Goal: Task Accomplishment & Management: Use online tool/utility

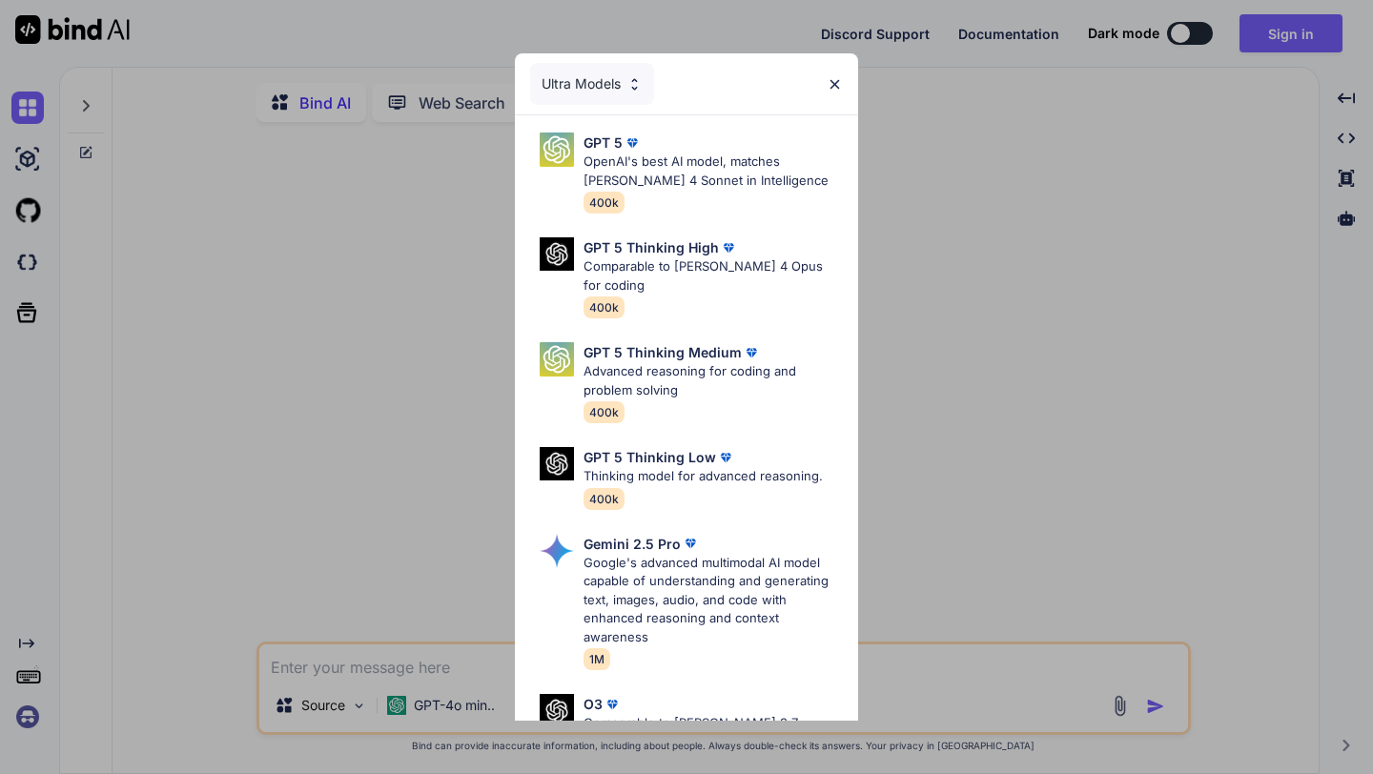
click at [584, 74] on div "Ultra Models" at bounding box center [592, 84] width 124 height 42
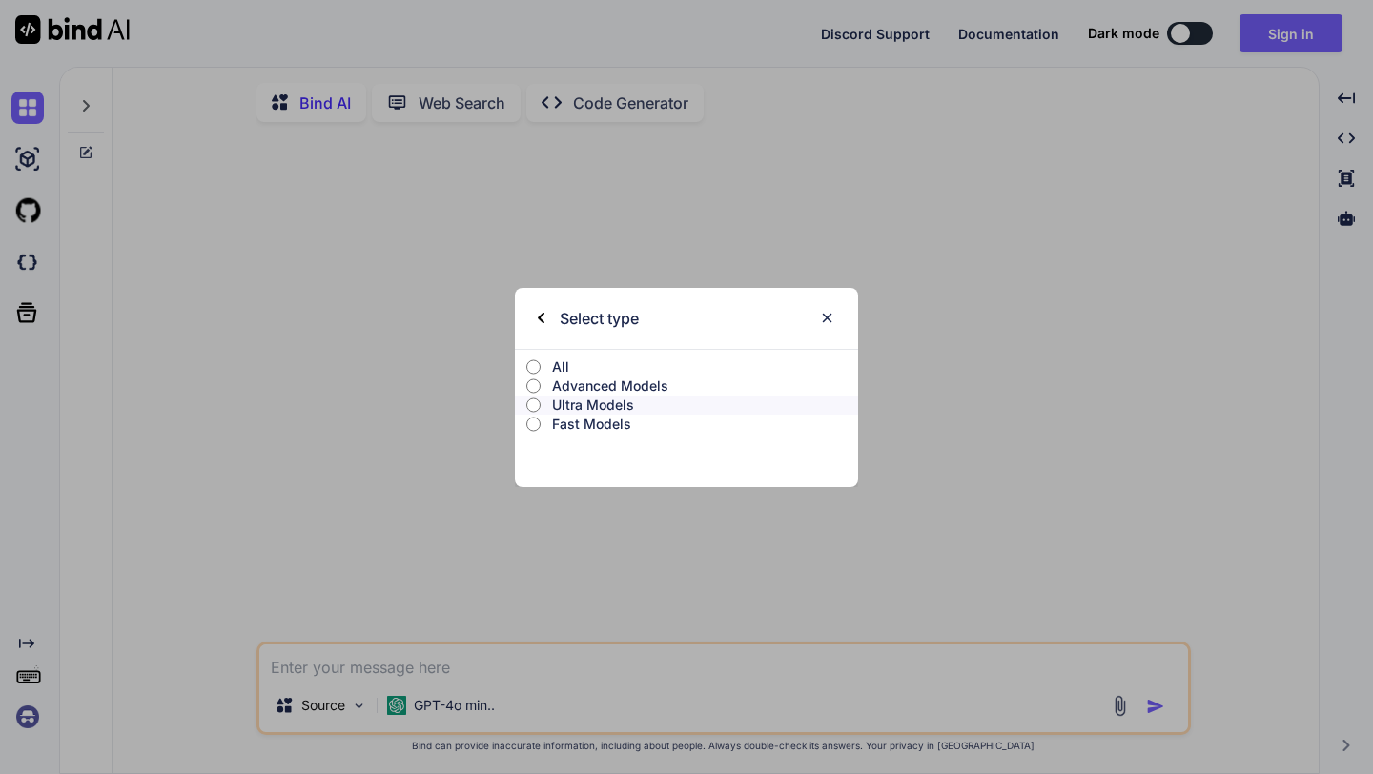
click at [600, 385] on p "Advanced Models" at bounding box center [705, 386] width 306 height 19
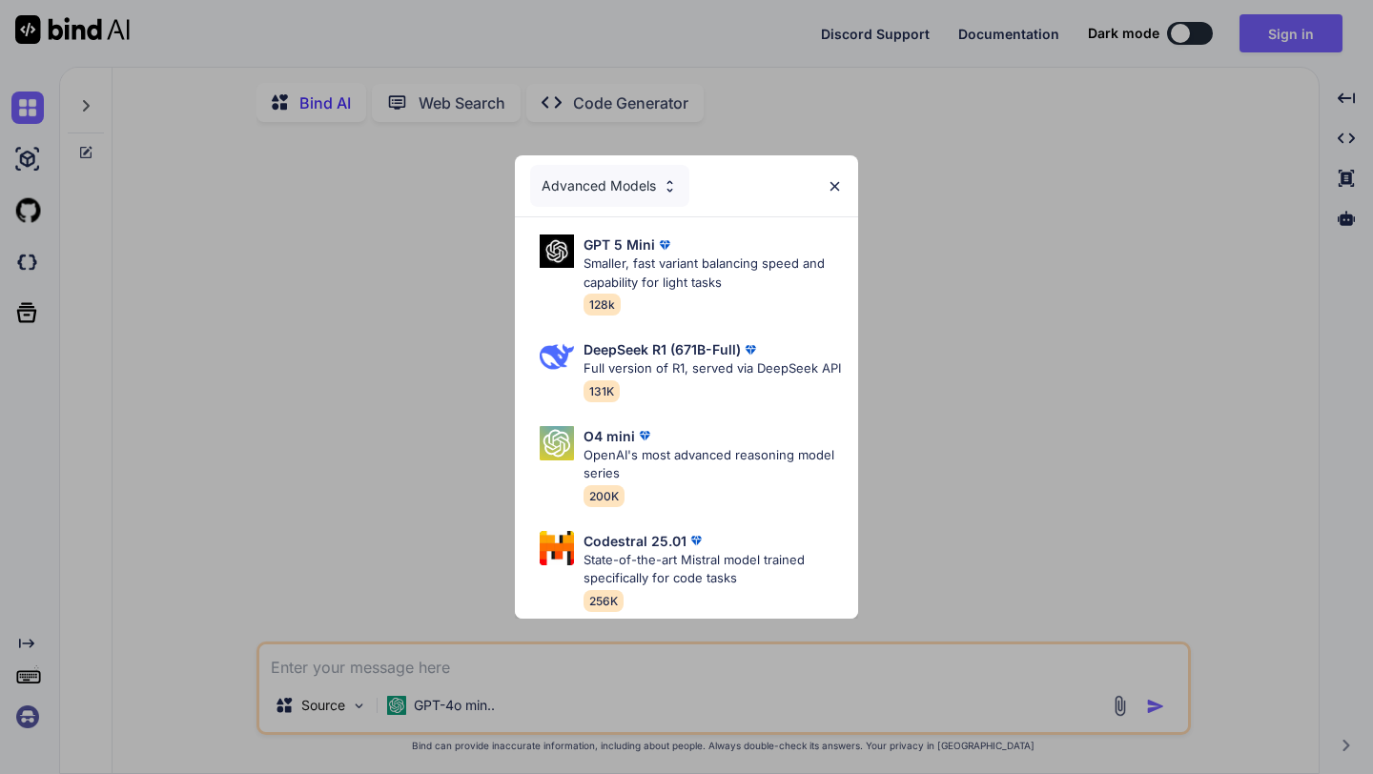
click at [650, 193] on div "Advanced Models" at bounding box center [609, 186] width 159 height 42
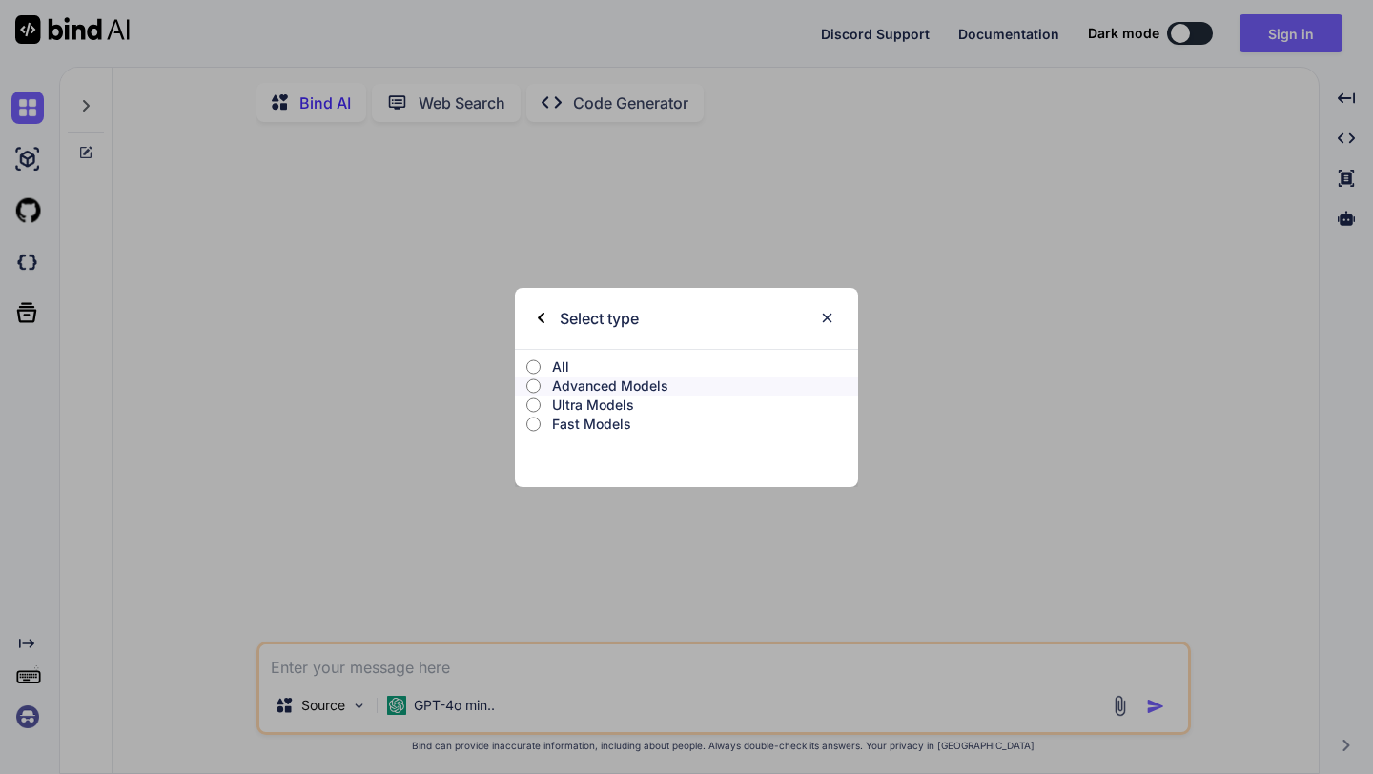
click at [560, 405] on p "Ultra Models" at bounding box center [705, 405] width 306 height 19
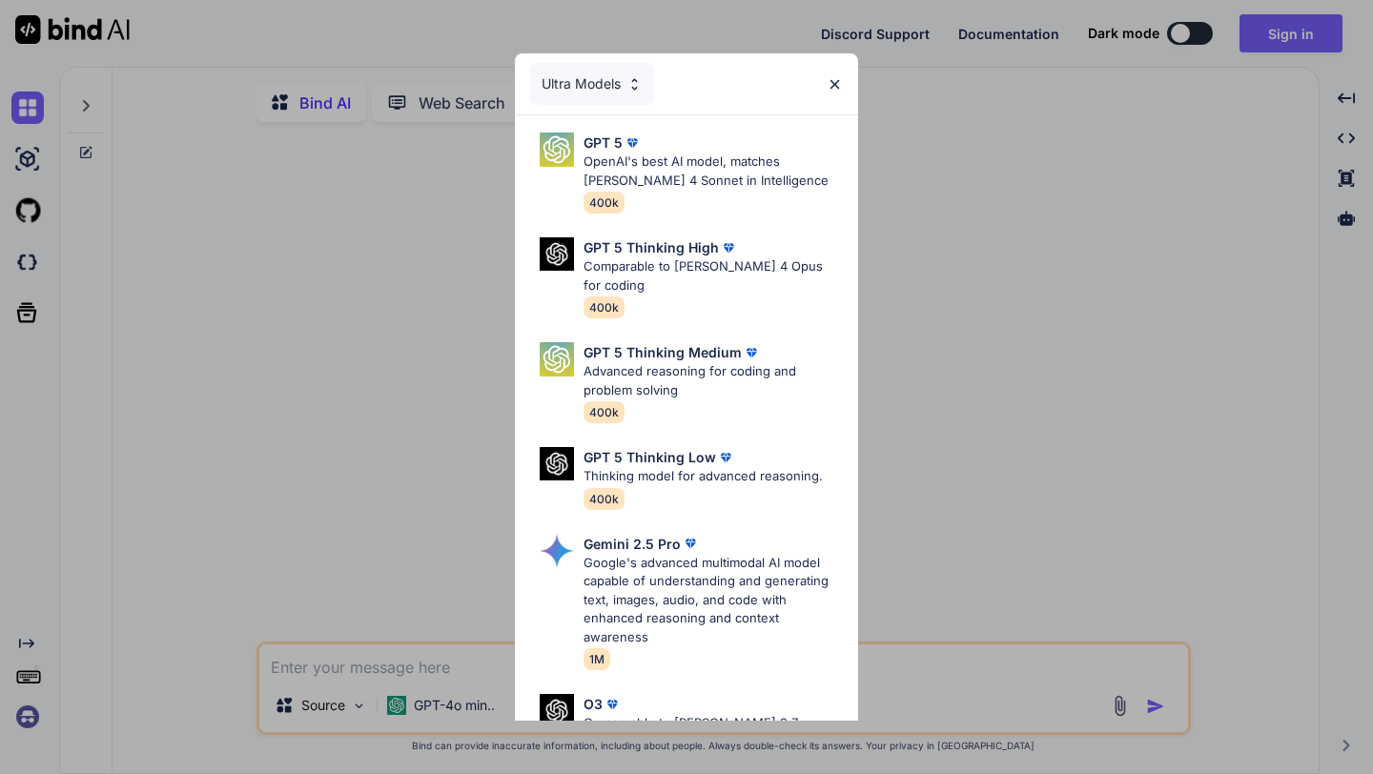
click at [831, 82] on img at bounding box center [835, 84] width 16 height 16
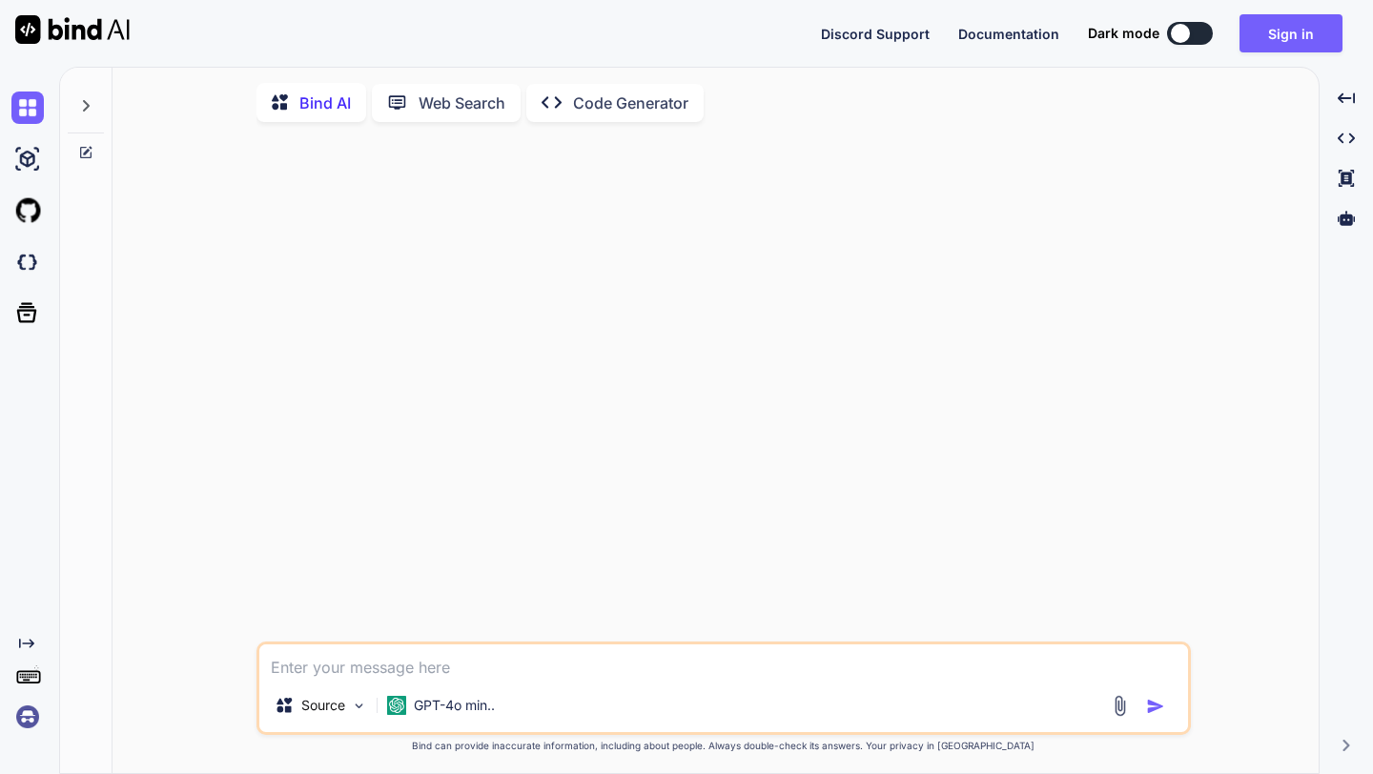
click at [597, 109] on p "Code Generator" at bounding box center [630, 103] width 115 height 23
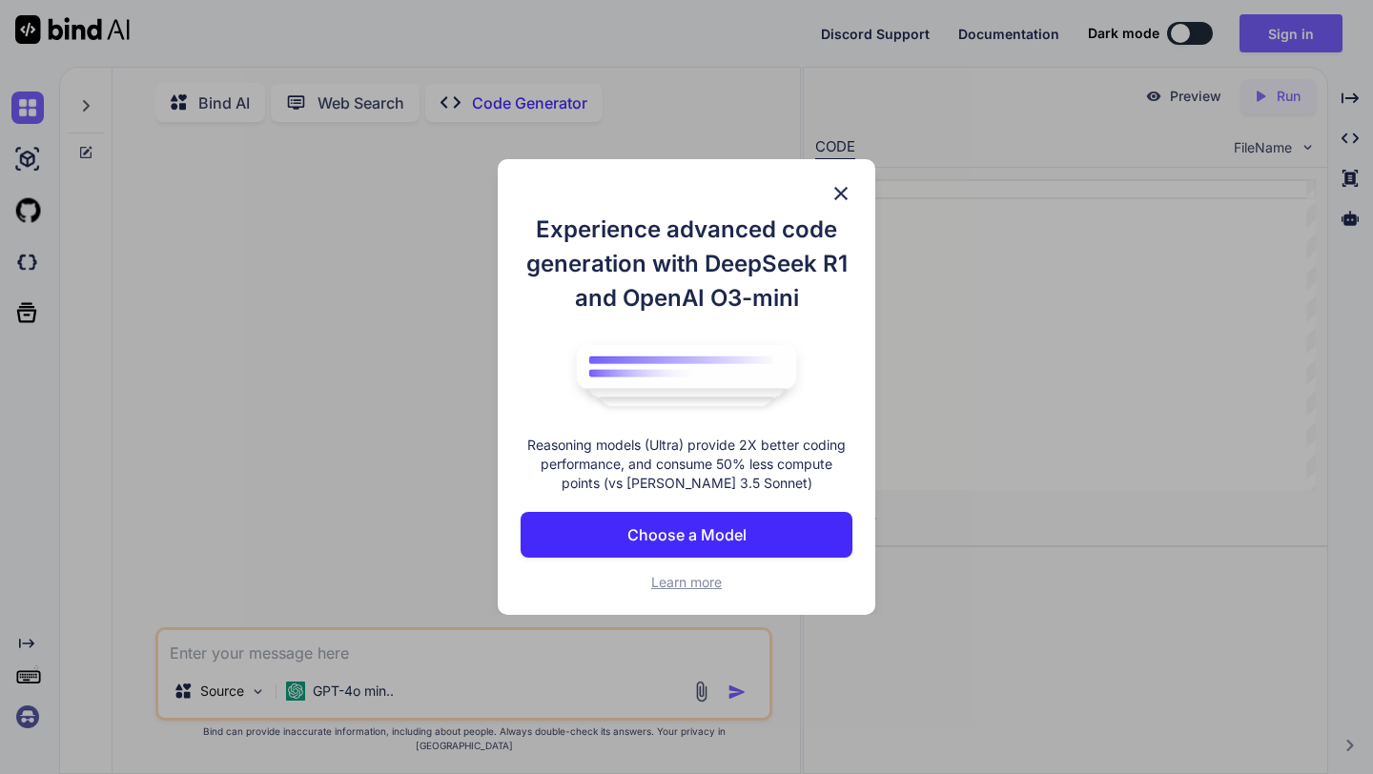
click at [840, 194] on img at bounding box center [840, 193] width 23 height 23
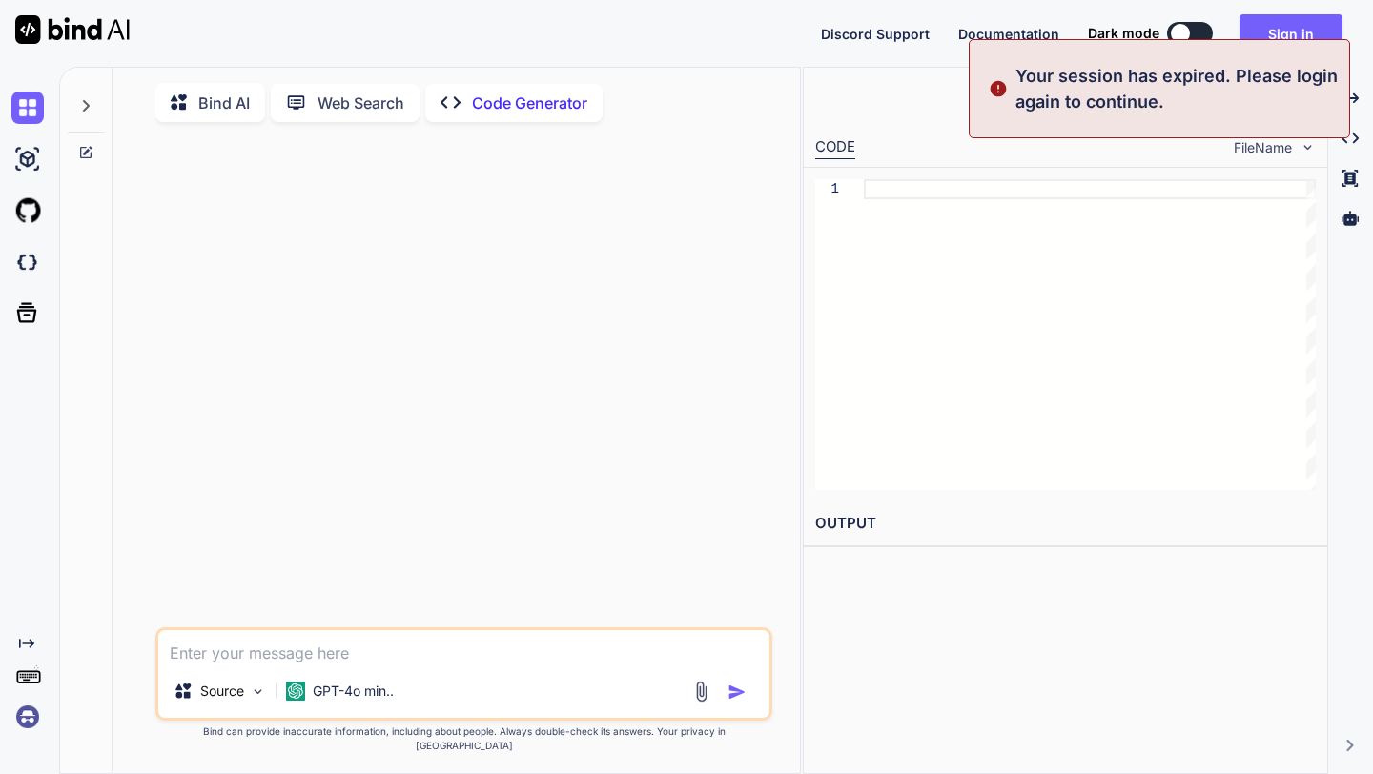
click at [1332, 73] on p "Your session has expired. Please login again to continue." at bounding box center [1176, 88] width 322 height 51
click at [1250, 78] on p "Your session has expired. Please login again to continue." at bounding box center [1176, 88] width 322 height 51
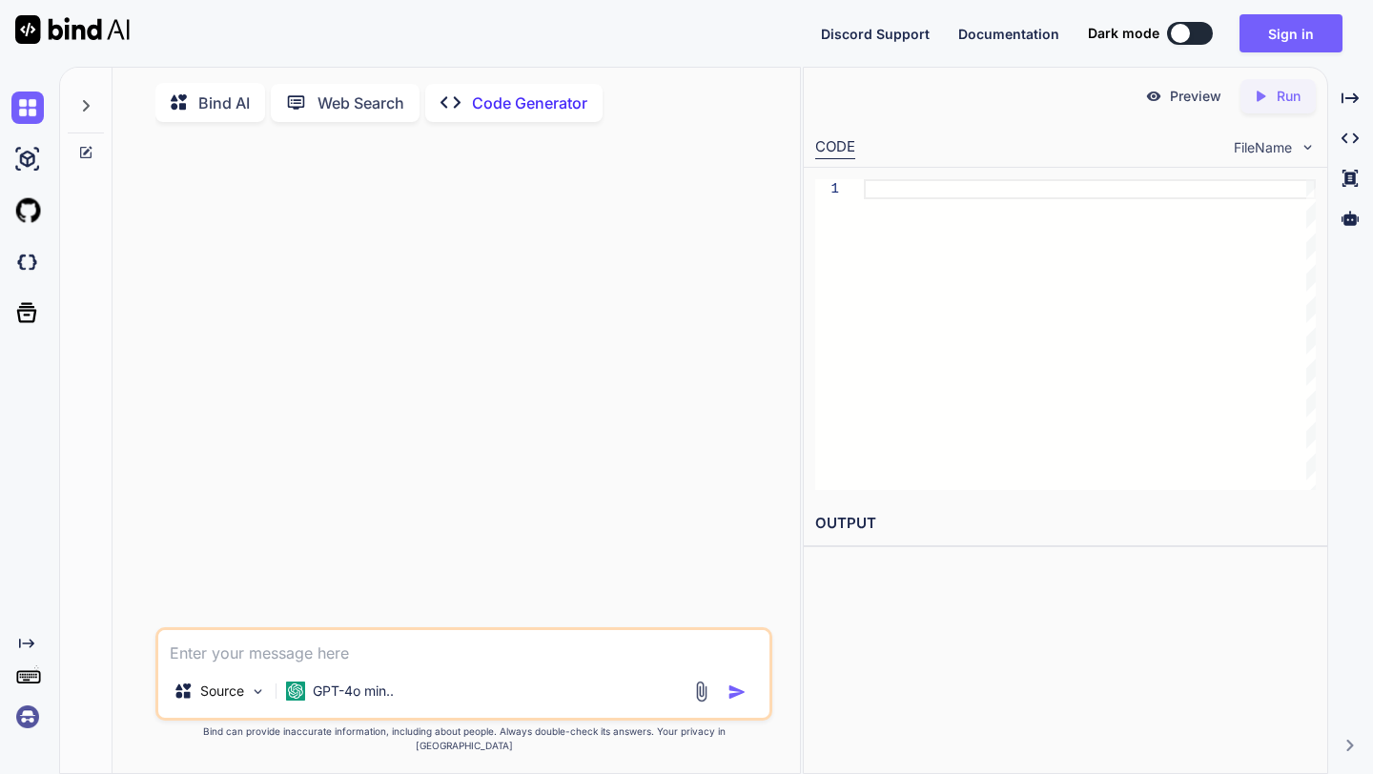
click at [981, 60] on div "Discord Support Documentation Dark mode Sign in Created with Pixso." at bounding box center [686, 33] width 1373 height 67
click at [1002, 107] on div "Preview Created with Pixso. Run" at bounding box center [1065, 96] width 523 height 57
click at [777, 44] on div "Discord Support Documentation Dark mode Sign in Created with Pixso." at bounding box center [686, 33] width 1373 height 67
click at [162, 114] on div "Bind AI" at bounding box center [210, 102] width 110 height 39
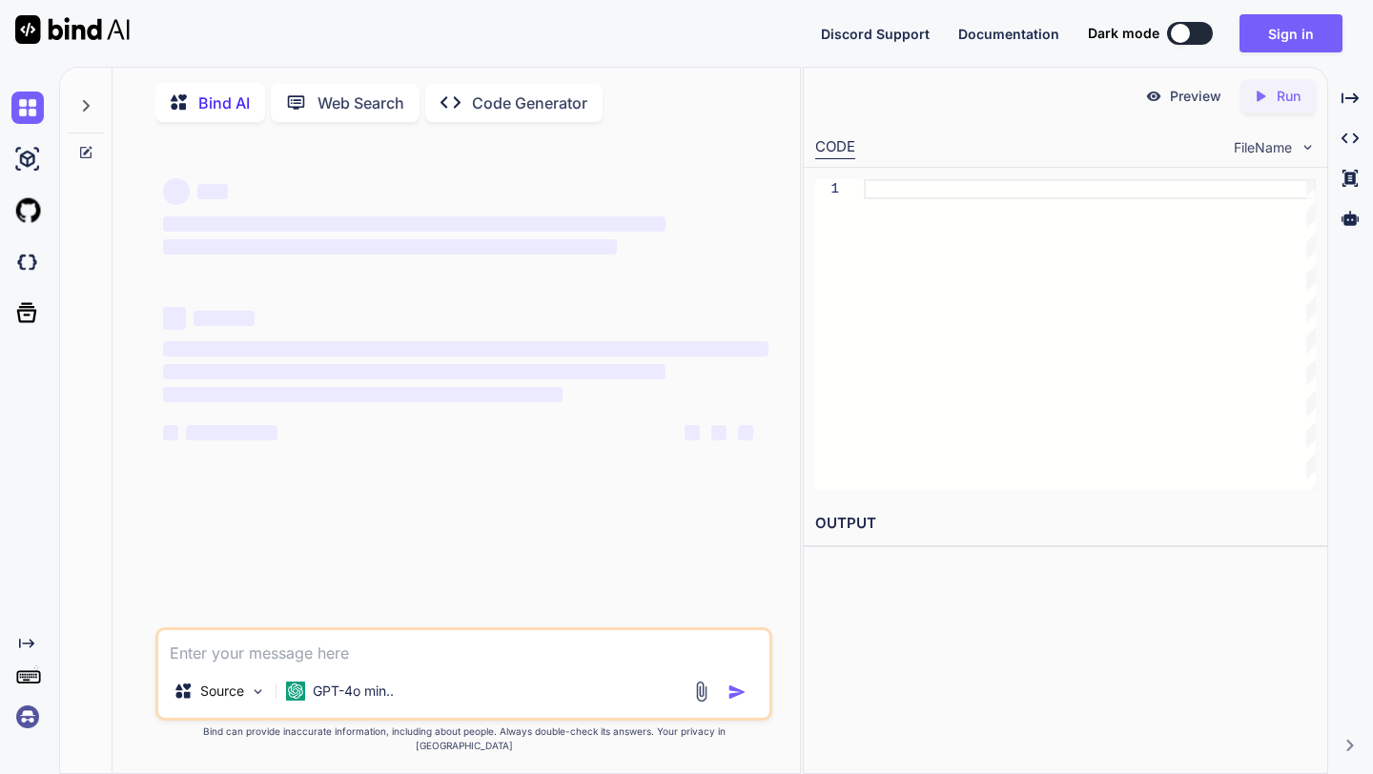
type textarea "x"
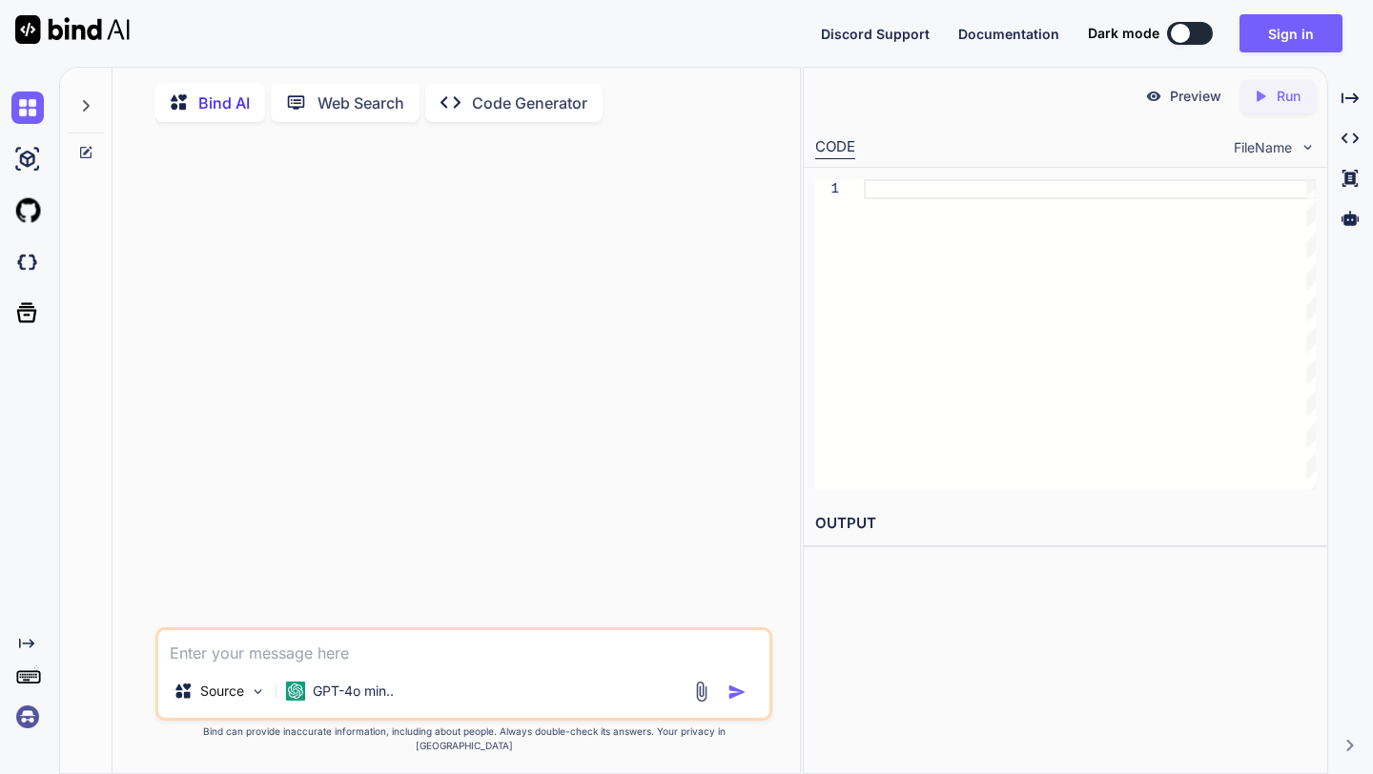
click at [10, 205] on div at bounding box center [25, 210] width 51 height 51
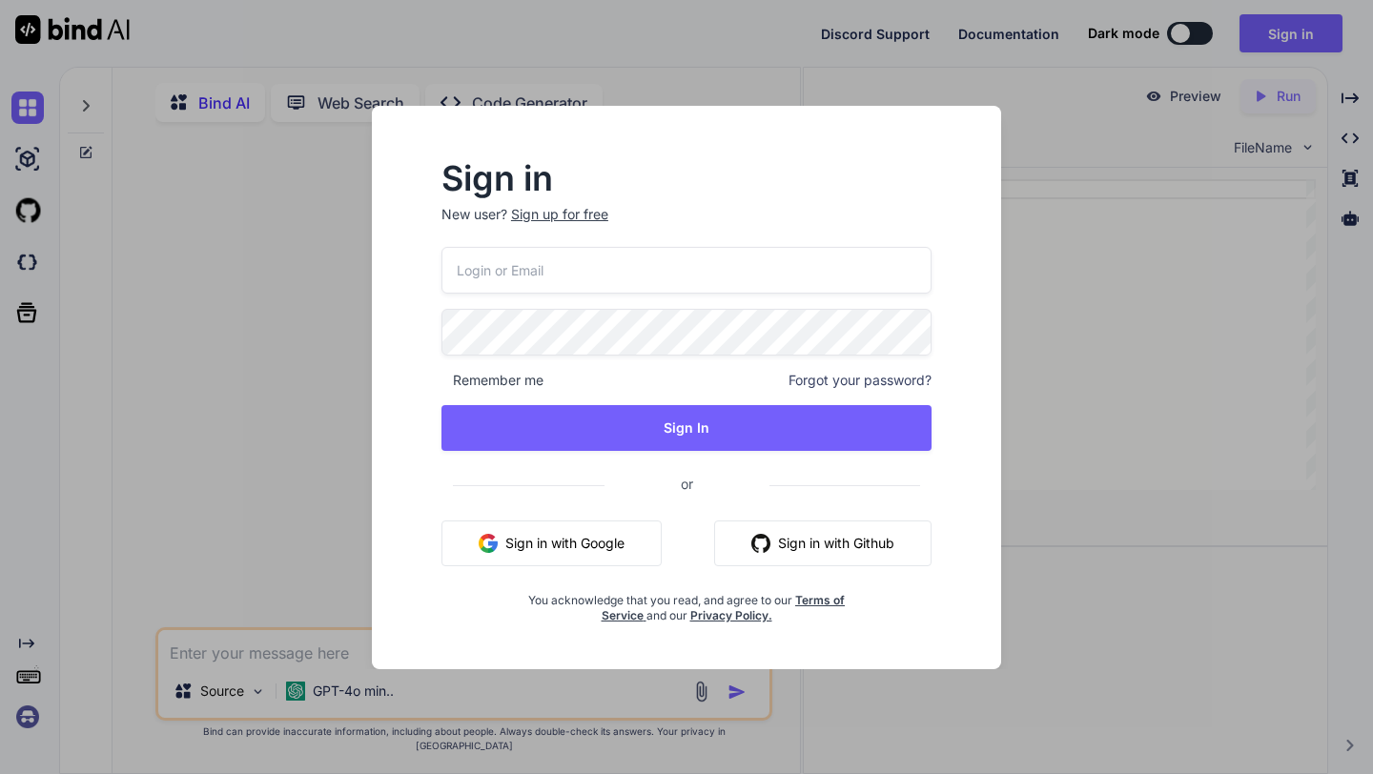
click at [22, 209] on div "Sign in New user? Sign up for free Remember me Forgot your password? Sign In or…" at bounding box center [686, 387] width 1373 height 774
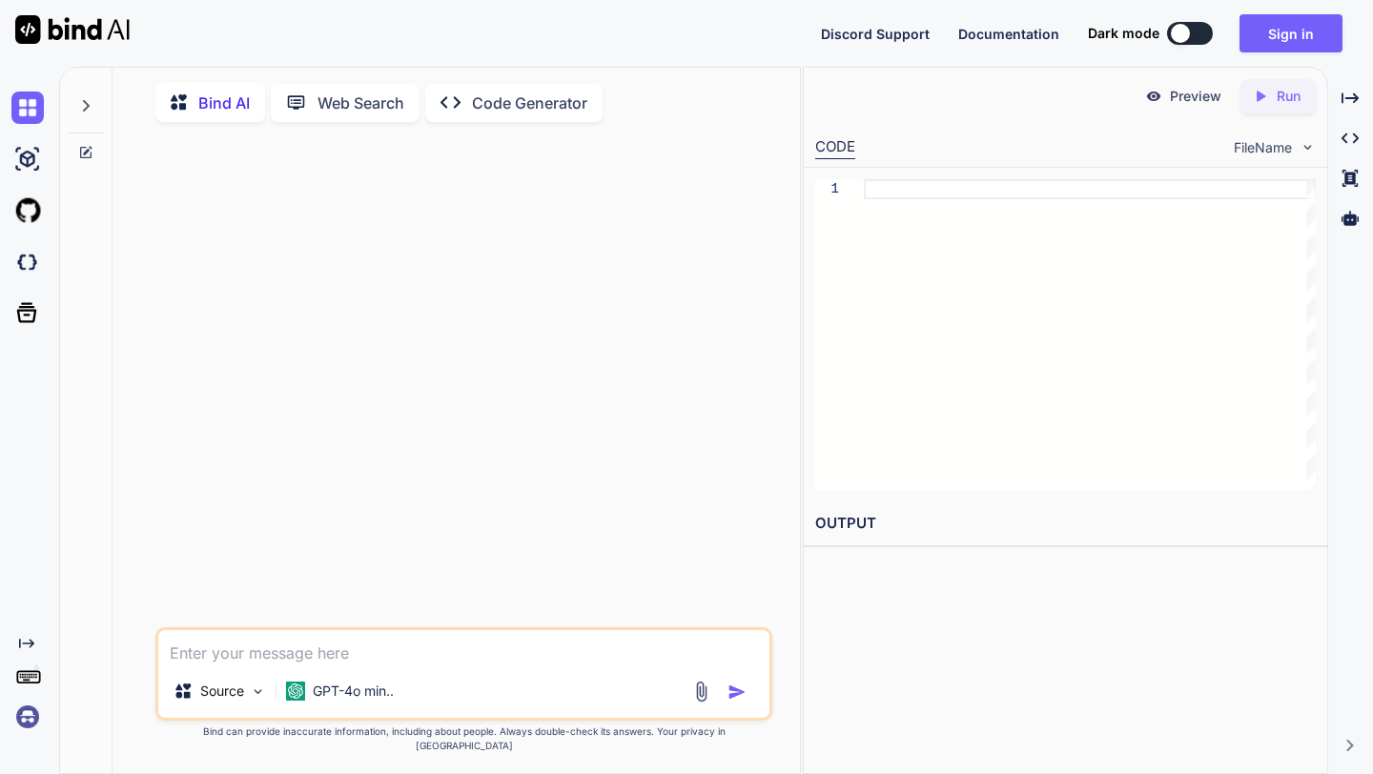
click at [22, 209] on img at bounding box center [27, 210] width 32 height 32
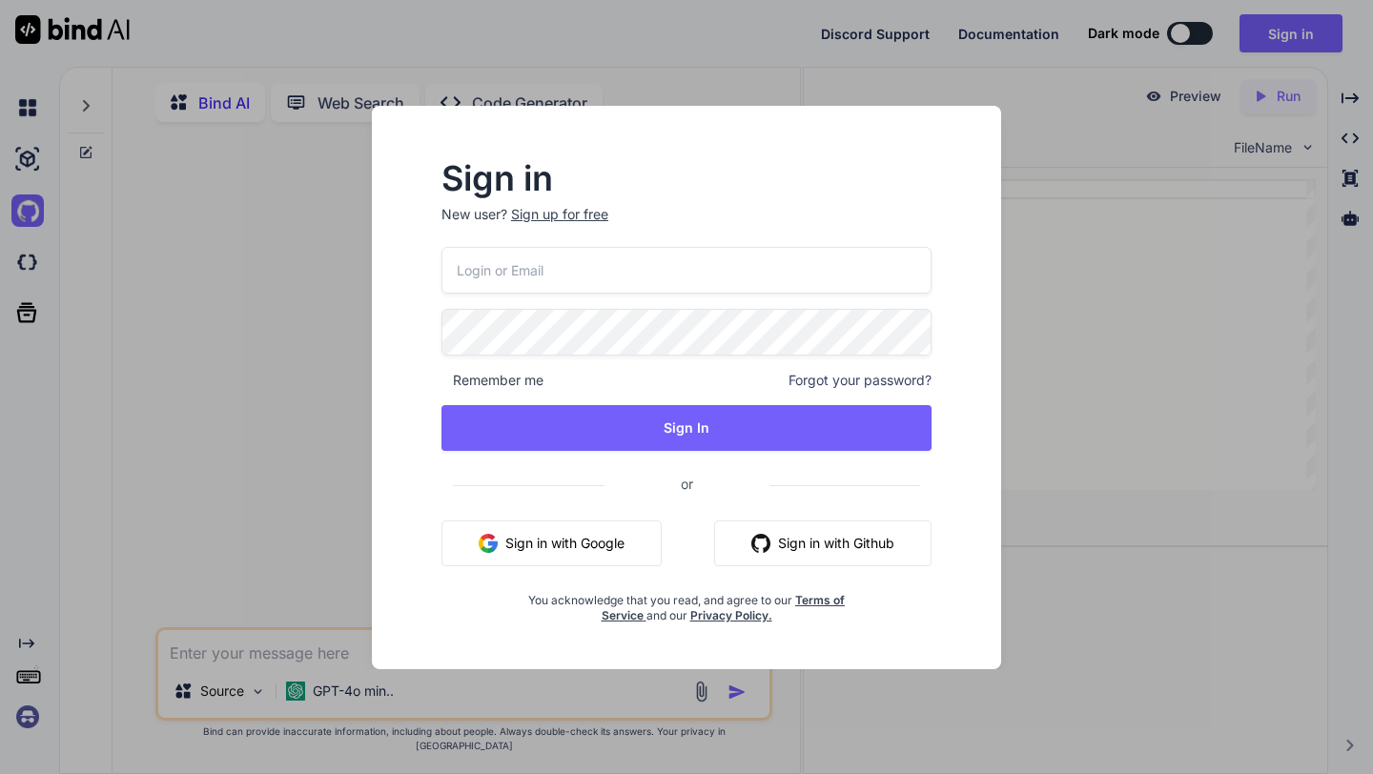
click at [600, 537] on button "Sign in with Google" at bounding box center [551, 544] width 220 height 46
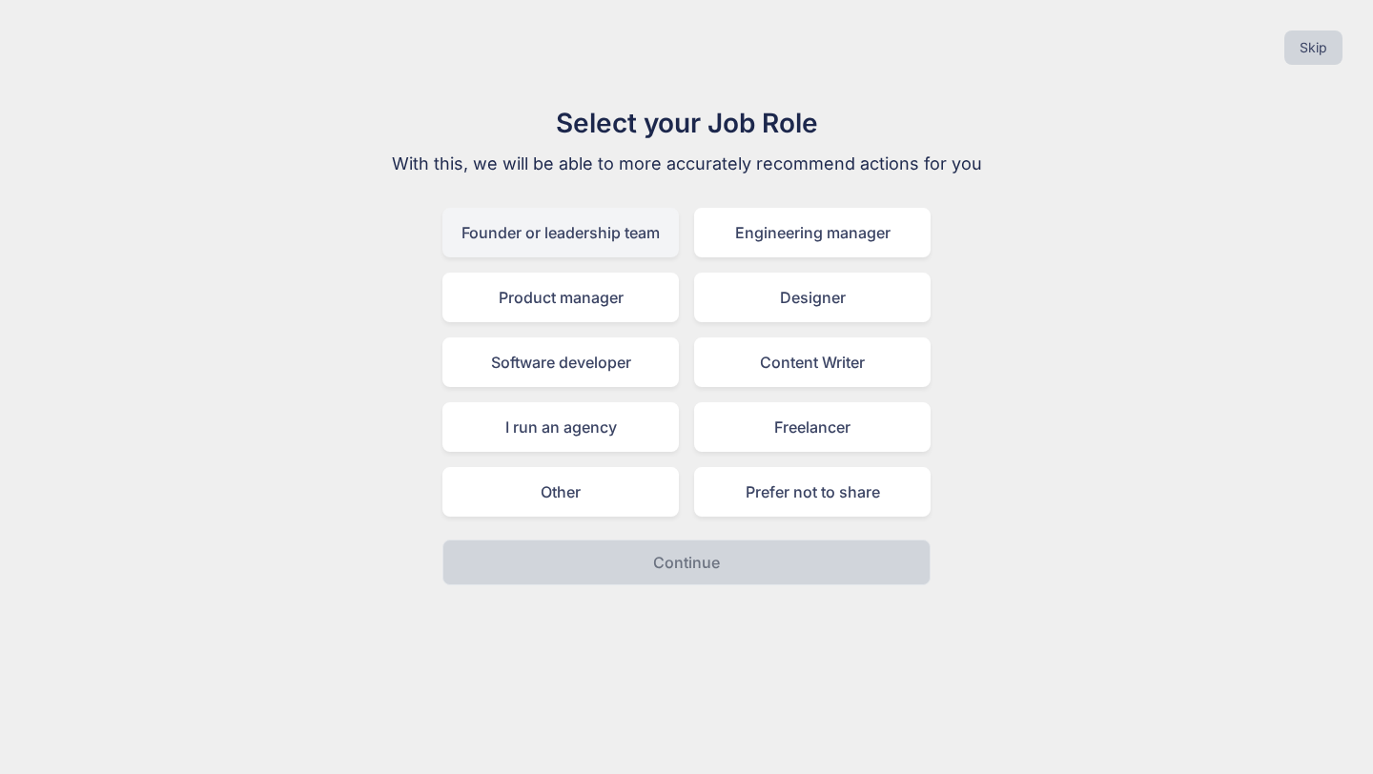
click at [568, 247] on div "Founder or leadership team" at bounding box center [560, 233] width 236 height 50
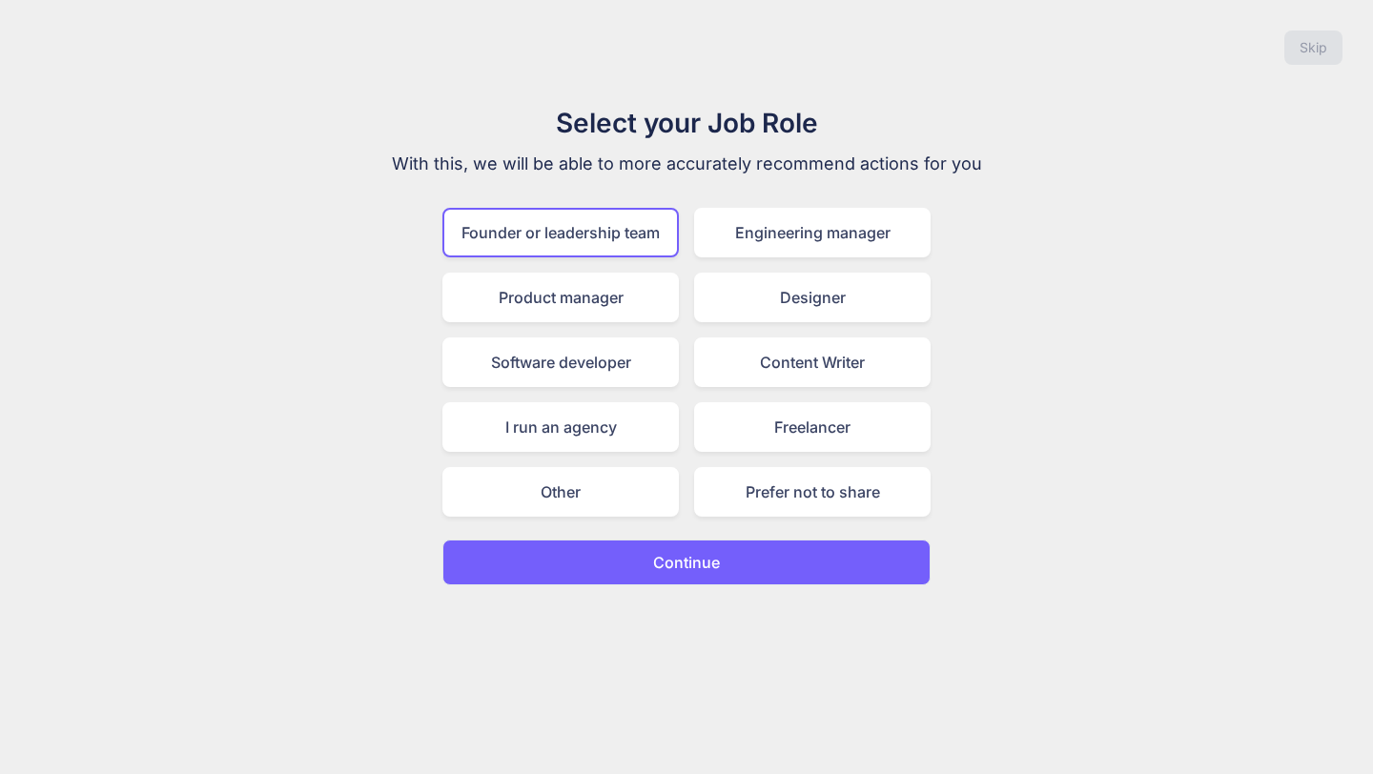
click at [605, 568] on button "Continue" at bounding box center [686, 563] width 488 height 46
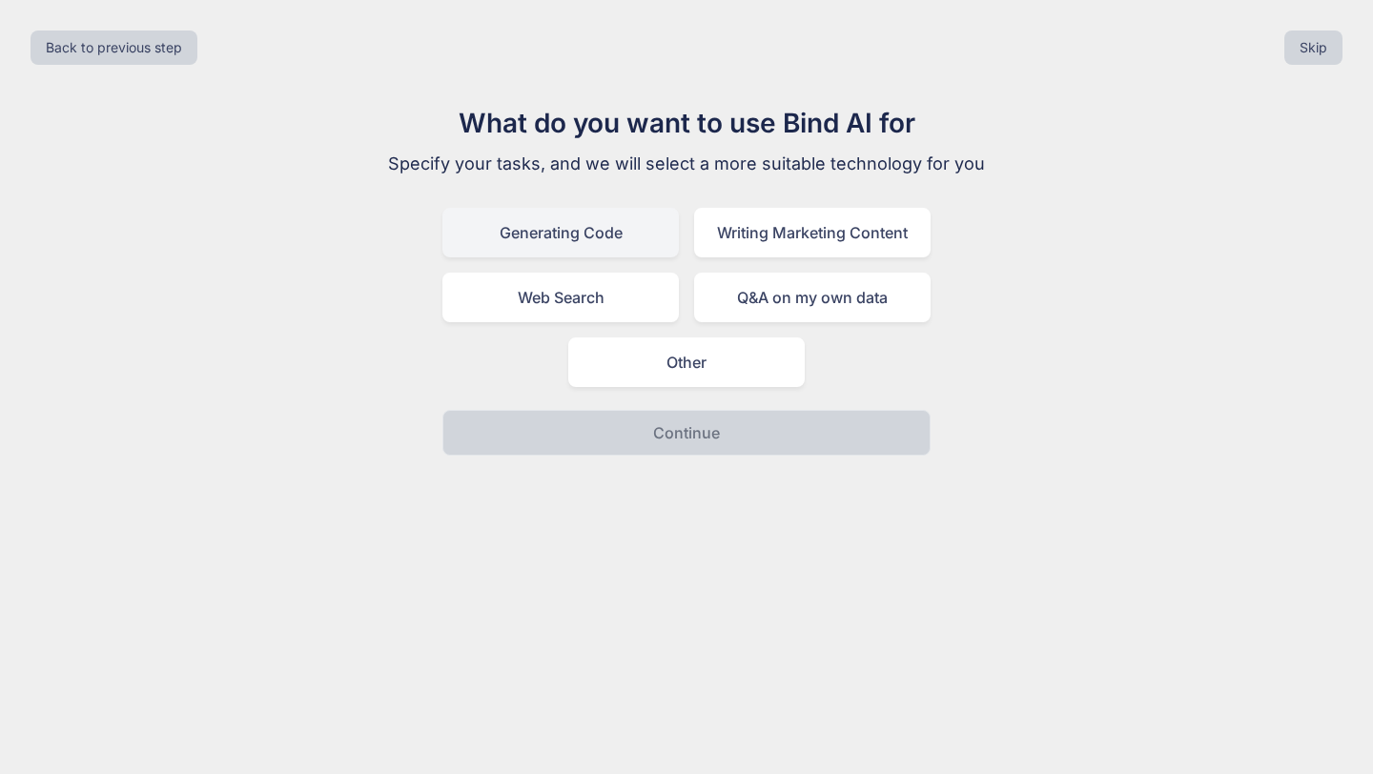
click at [608, 237] on div "Generating Code" at bounding box center [560, 233] width 236 height 50
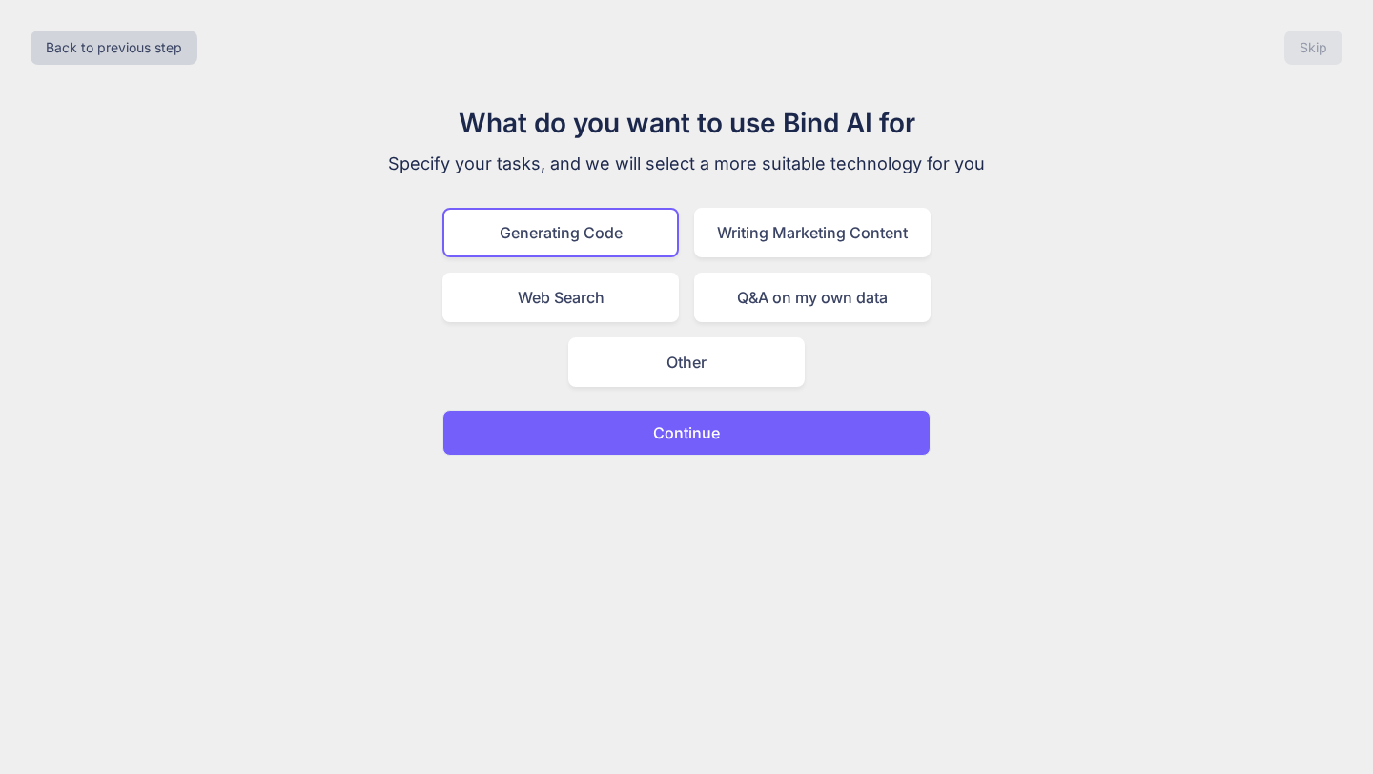
click at [588, 432] on button "Continue" at bounding box center [686, 433] width 488 height 46
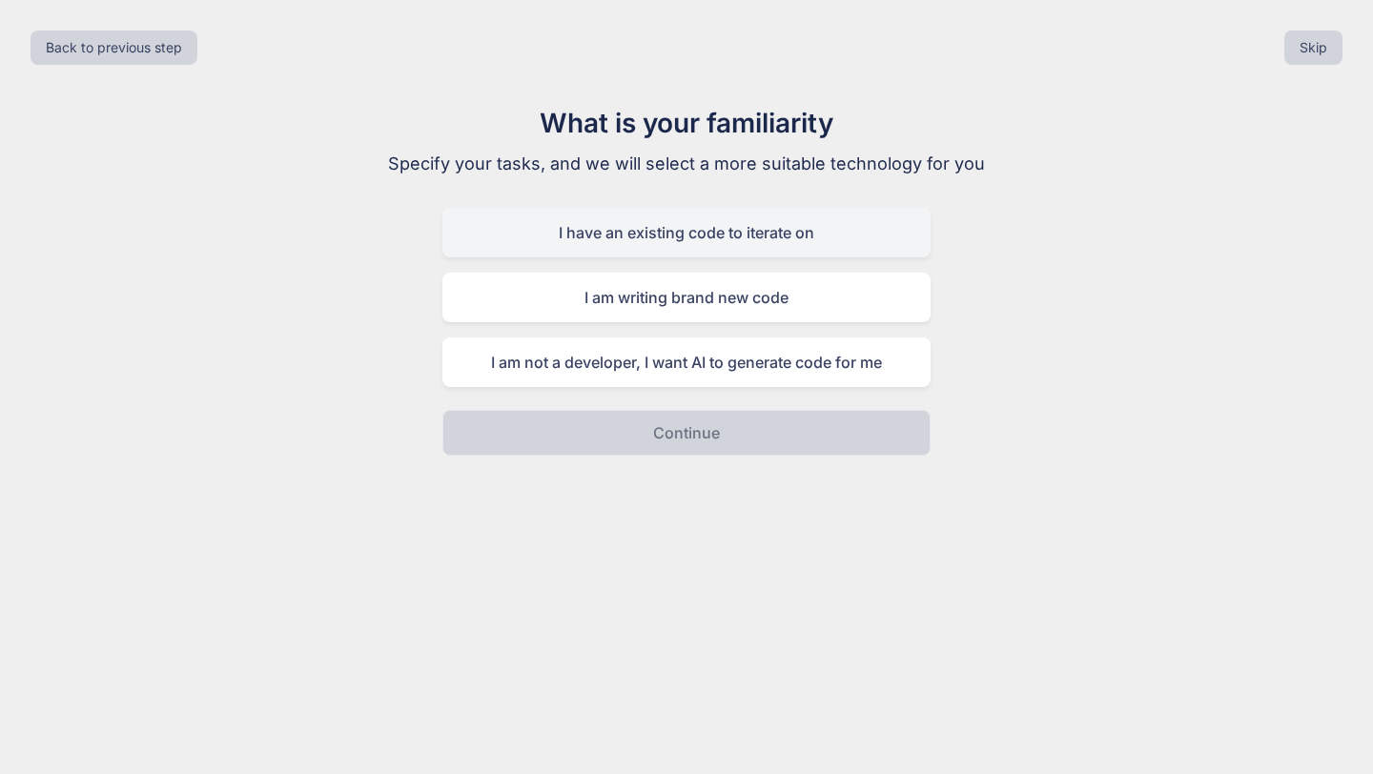
click at [624, 235] on div "I have an existing code to iterate on" at bounding box center [686, 233] width 488 height 50
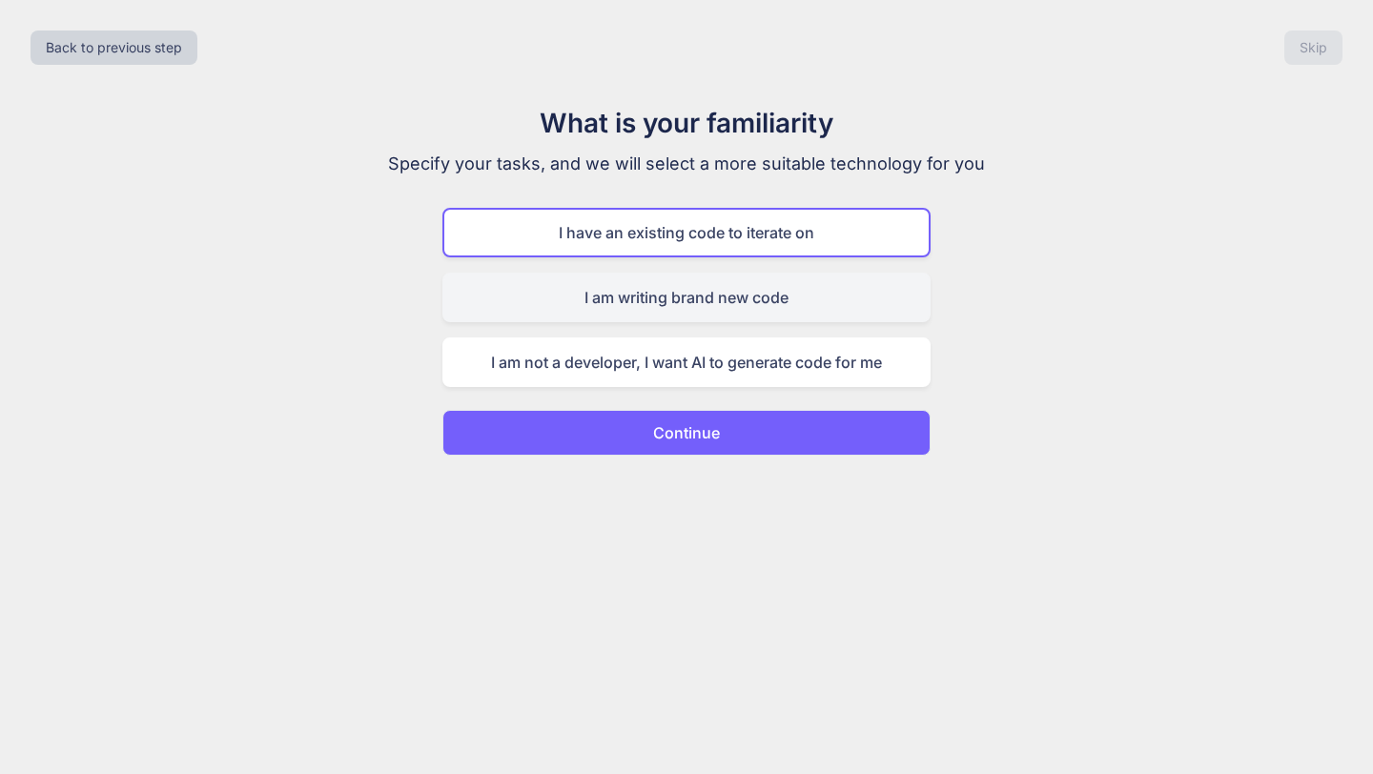
click at [642, 300] on div "I am writing brand new code" at bounding box center [686, 298] width 488 height 50
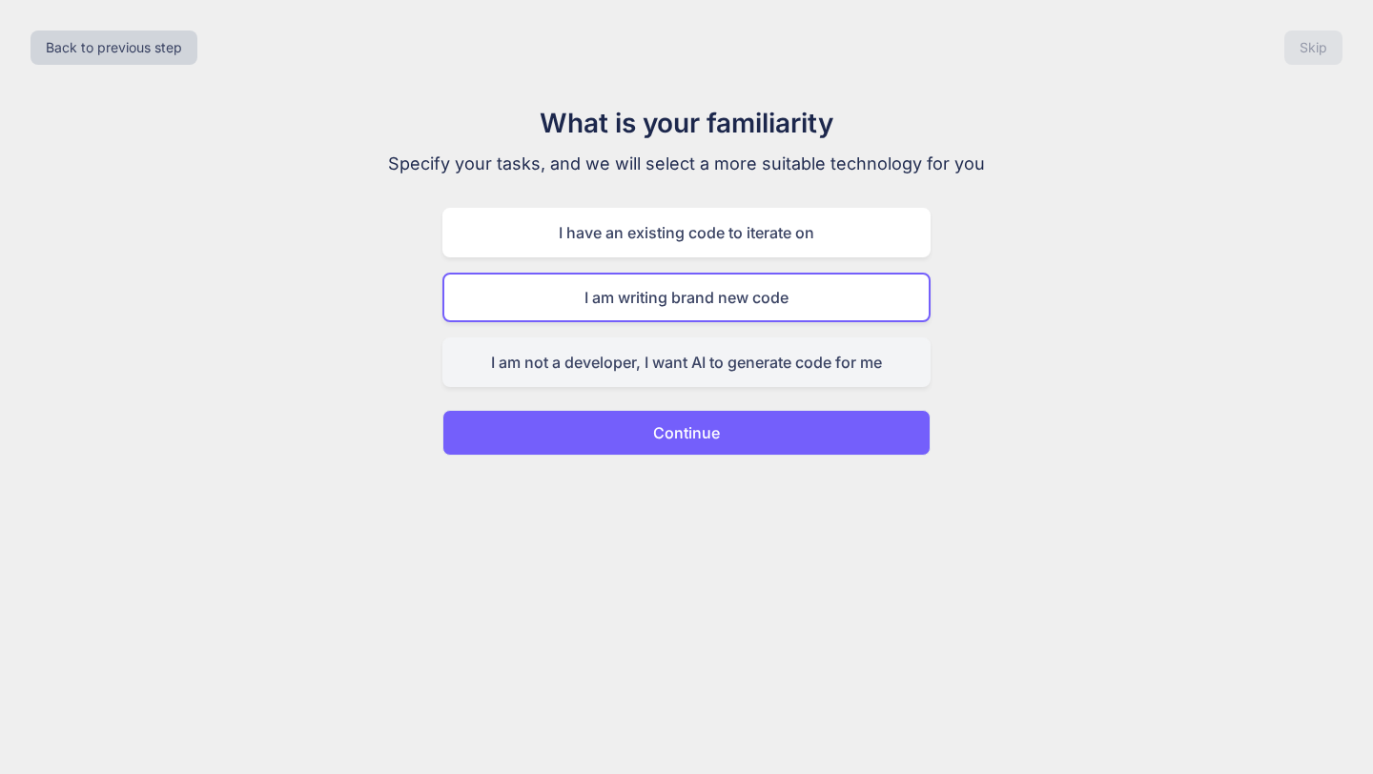
click at [620, 367] on div "I am not a developer, I want AI to generate code for me" at bounding box center [686, 362] width 488 height 50
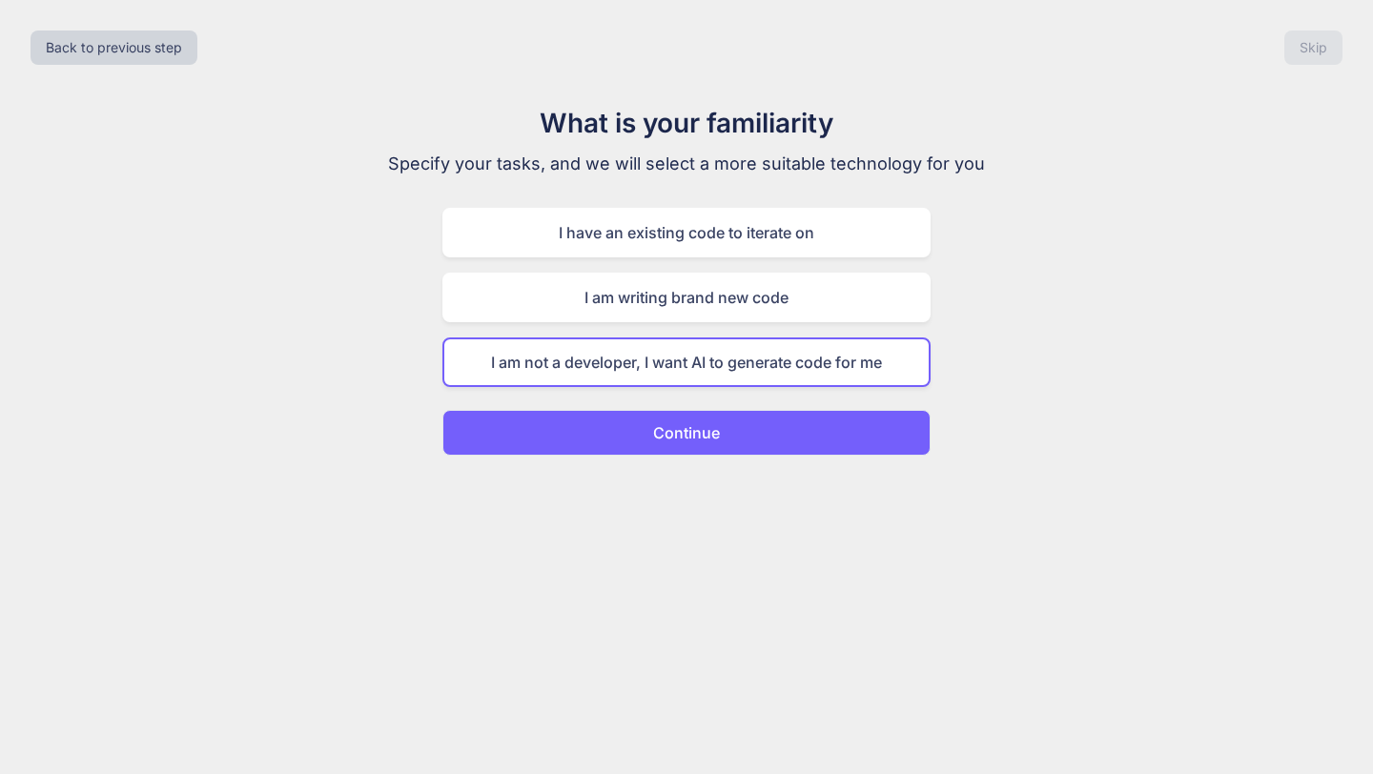
click at [633, 428] on button "Continue" at bounding box center [686, 433] width 488 height 46
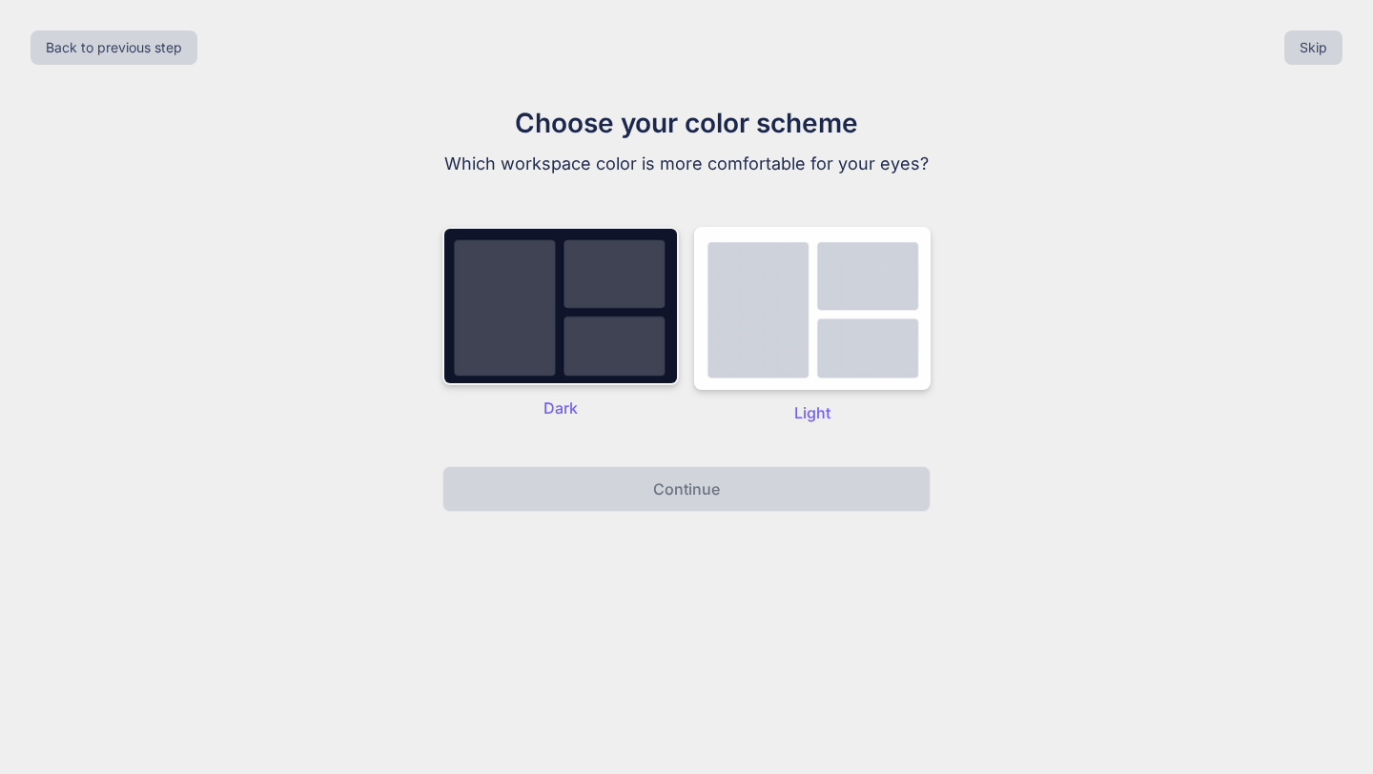
click at [511, 374] on img at bounding box center [560, 306] width 236 height 158
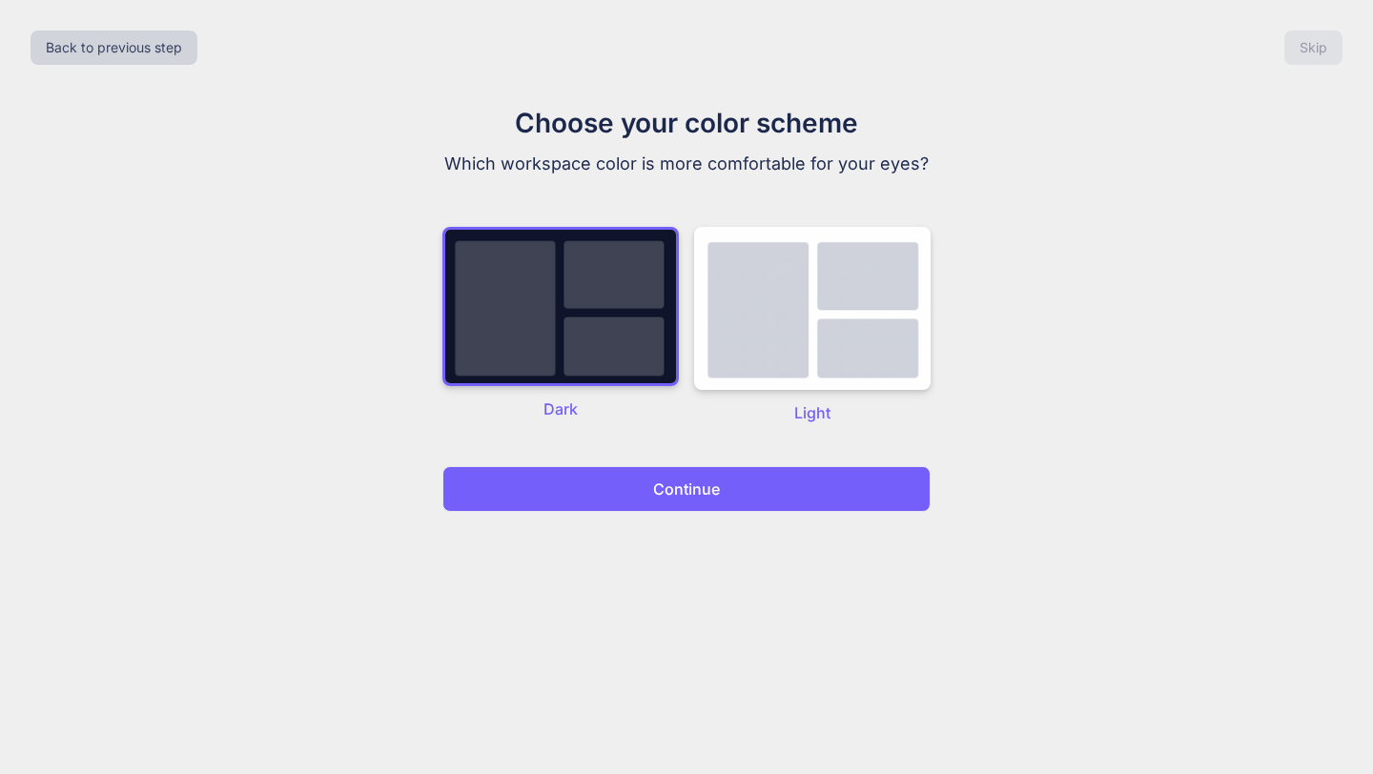
click at [536, 509] on button "Continue" at bounding box center [686, 489] width 488 height 46
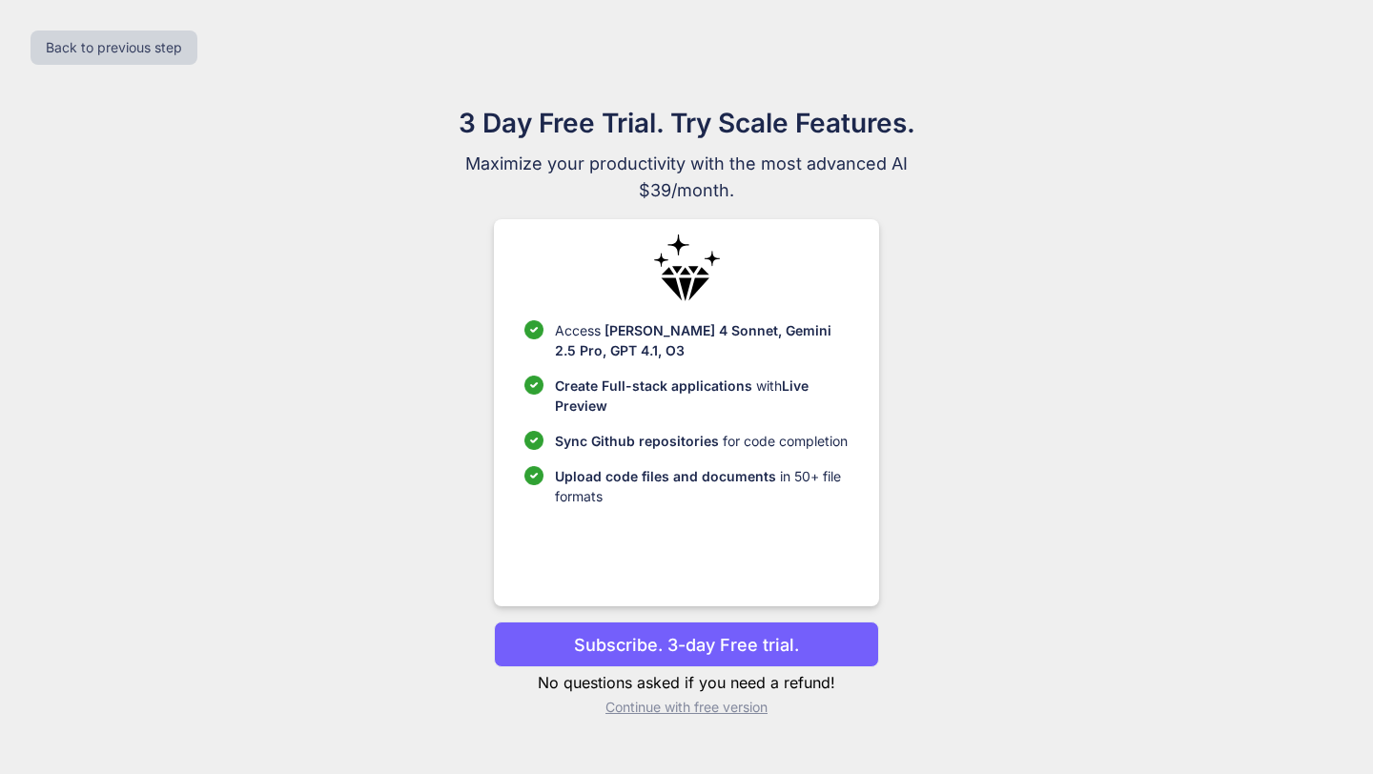
click at [642, 711] on p "Continue with free version" at bounding box center [686, 707] width 384 height 19
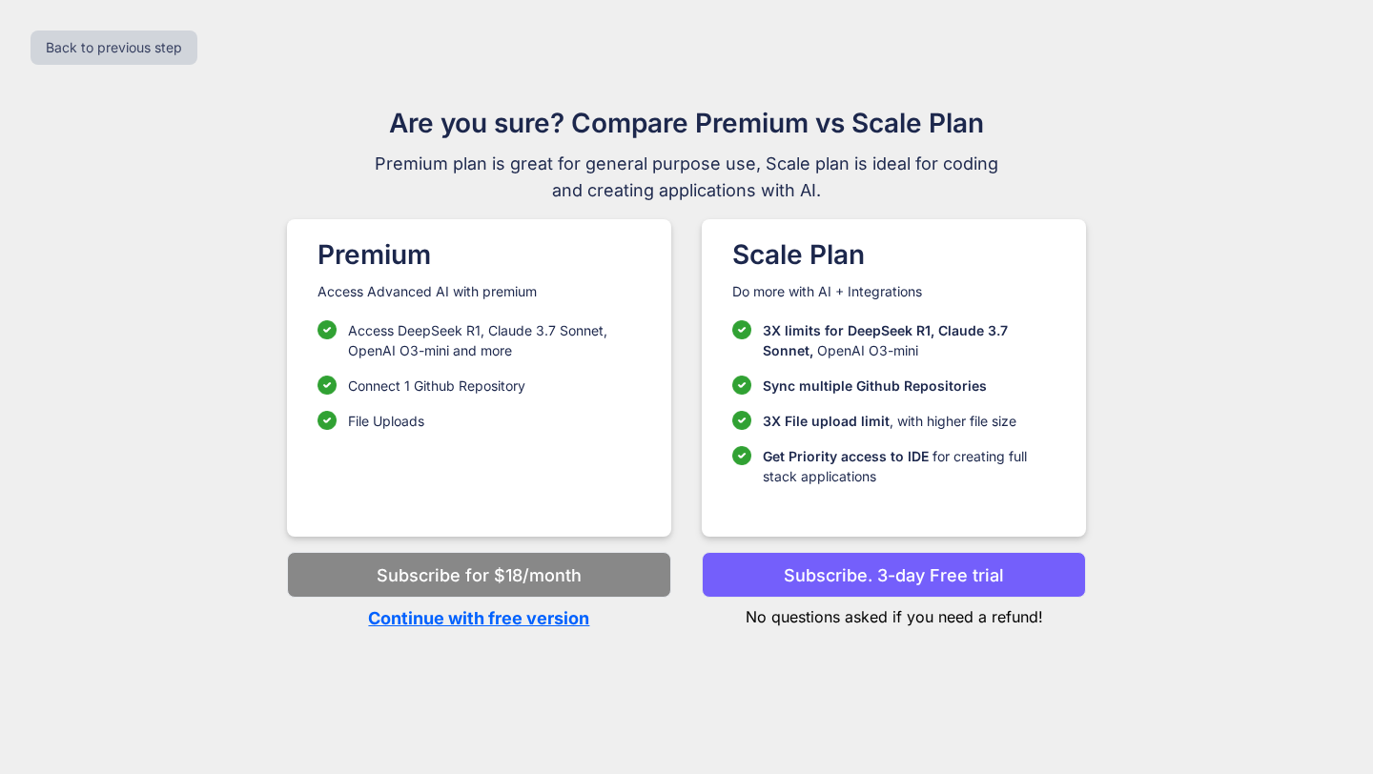
click at [564, 619] on p "Continue with free version" at bounding box center [479, 618] width 384 height 26
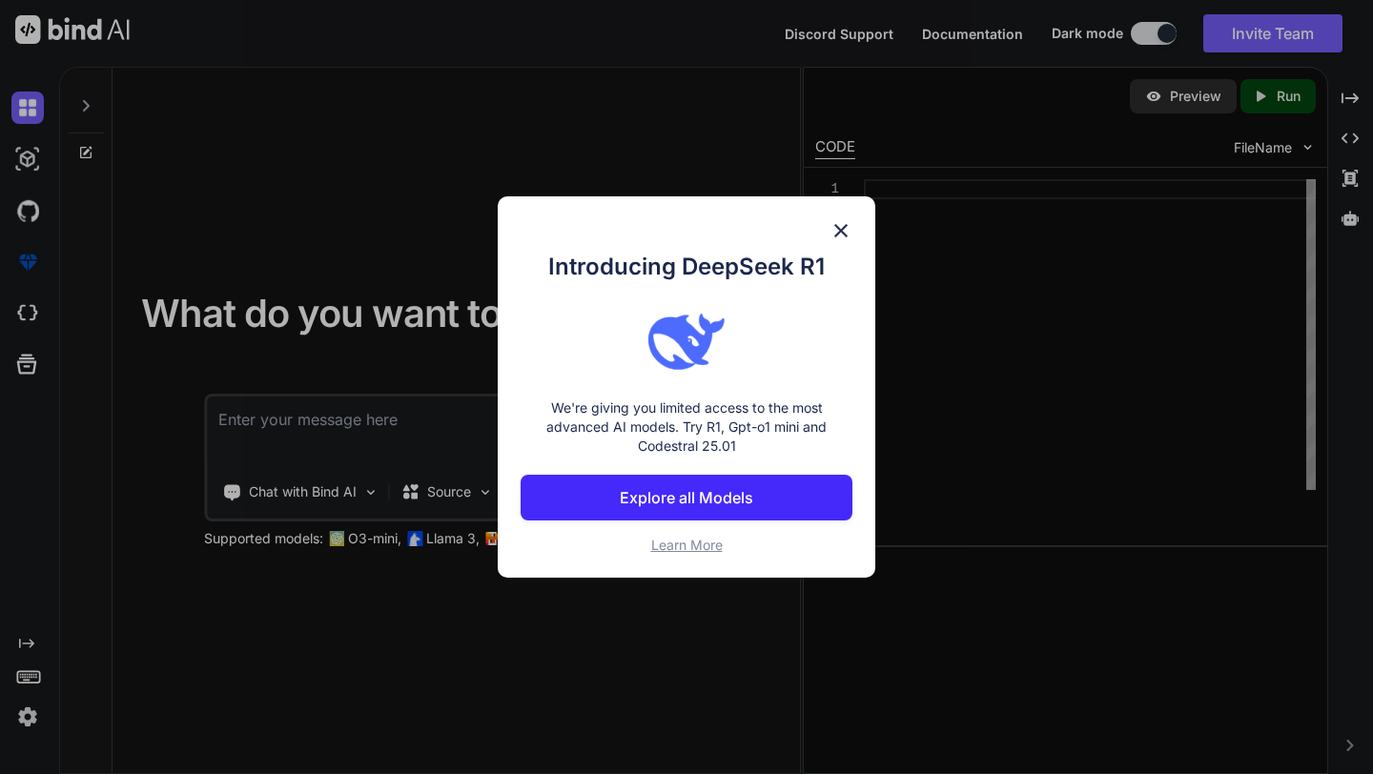
click at [846, 225] on img at bounding box center [840, 230] width 23 height 23
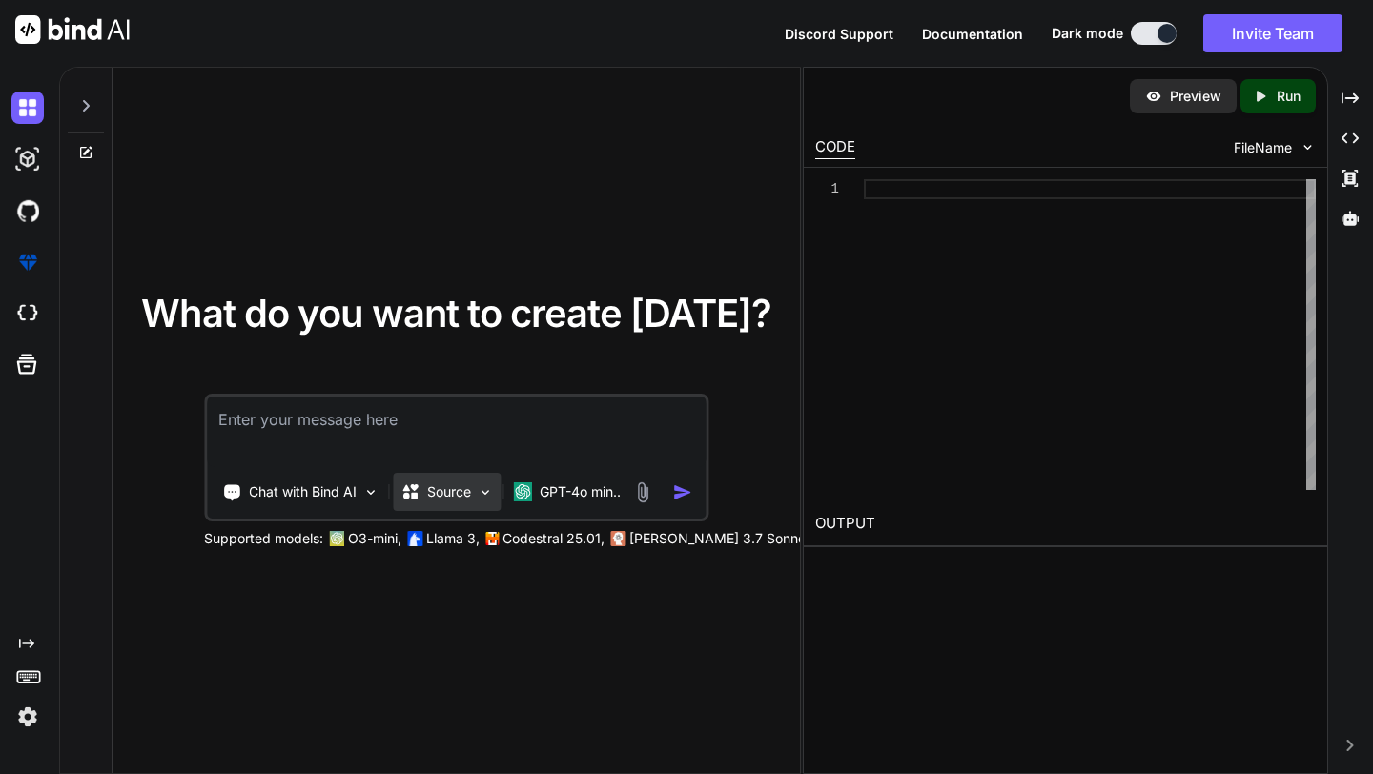
click at [420, 496] on div "Source" at bounding box center [435, 491] width 71 height 19
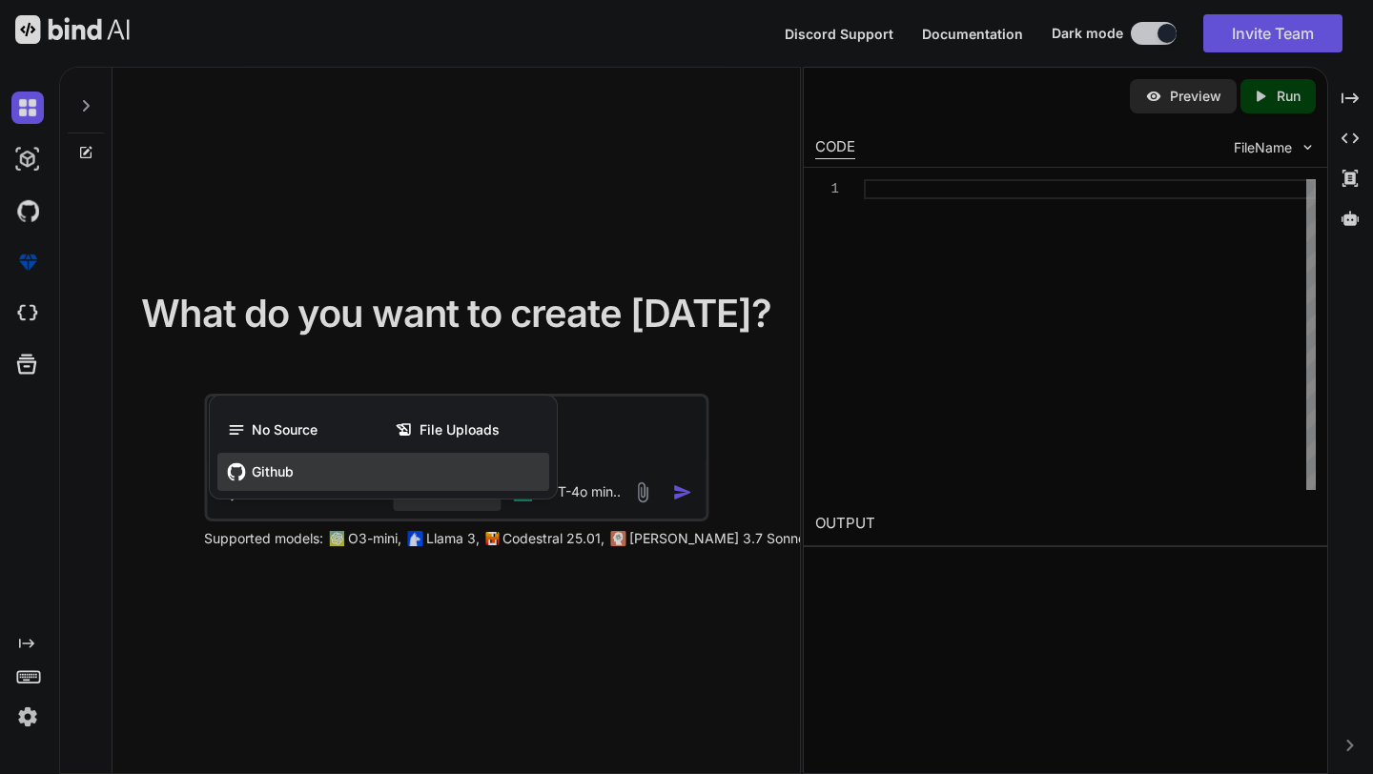
click at [331, 460] on div "Github" at bounding box center [383, 472] width 332 height 38
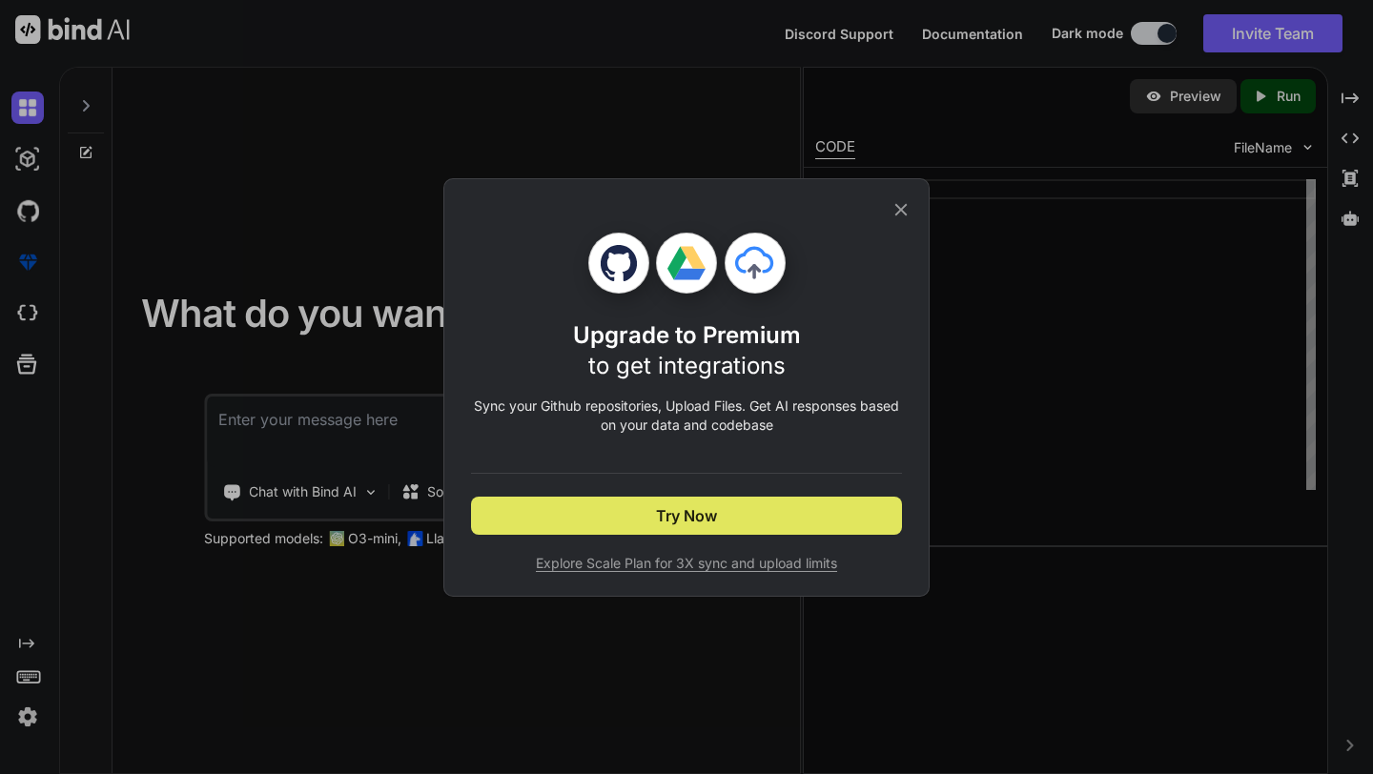
click at [637, 513] on button "Try Now" at bounding box center [686, 516] width 431 height 38
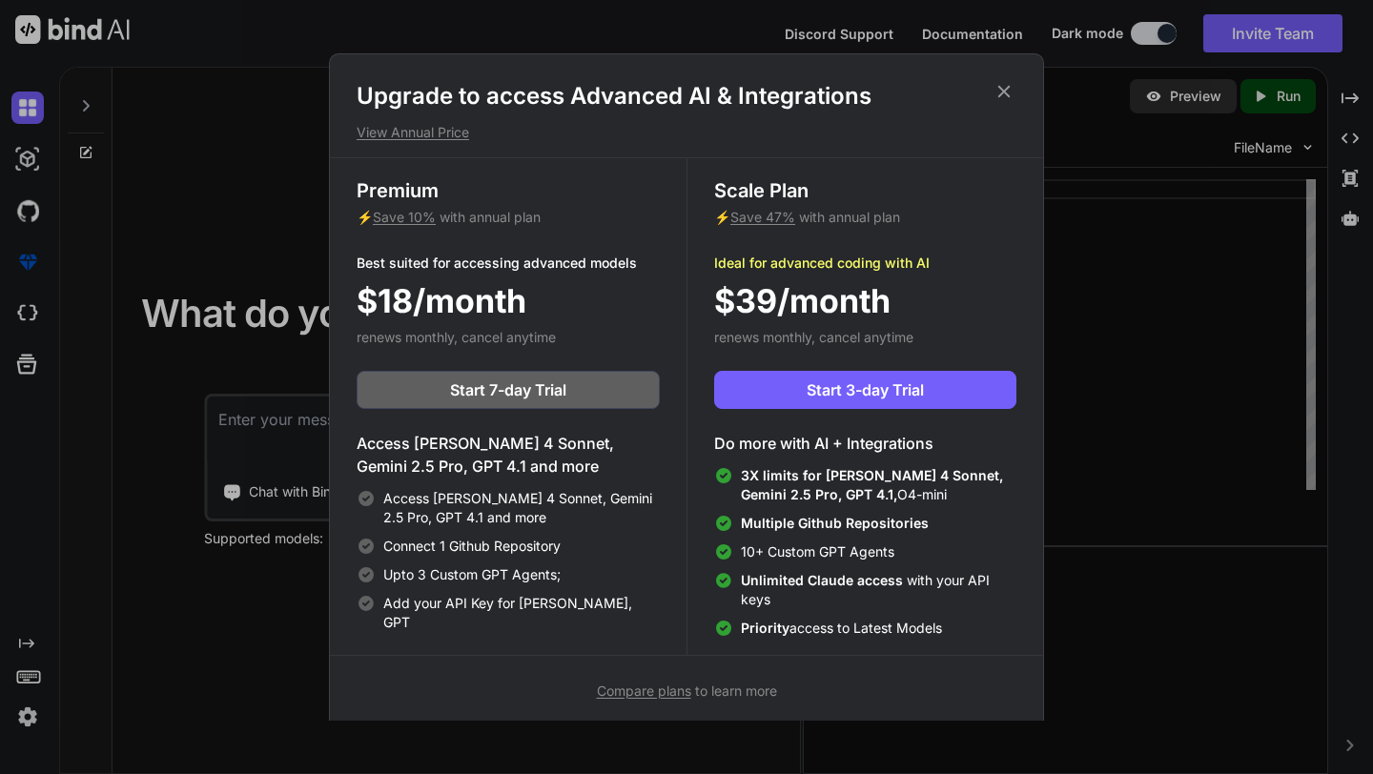
scroll to position [9, 0]
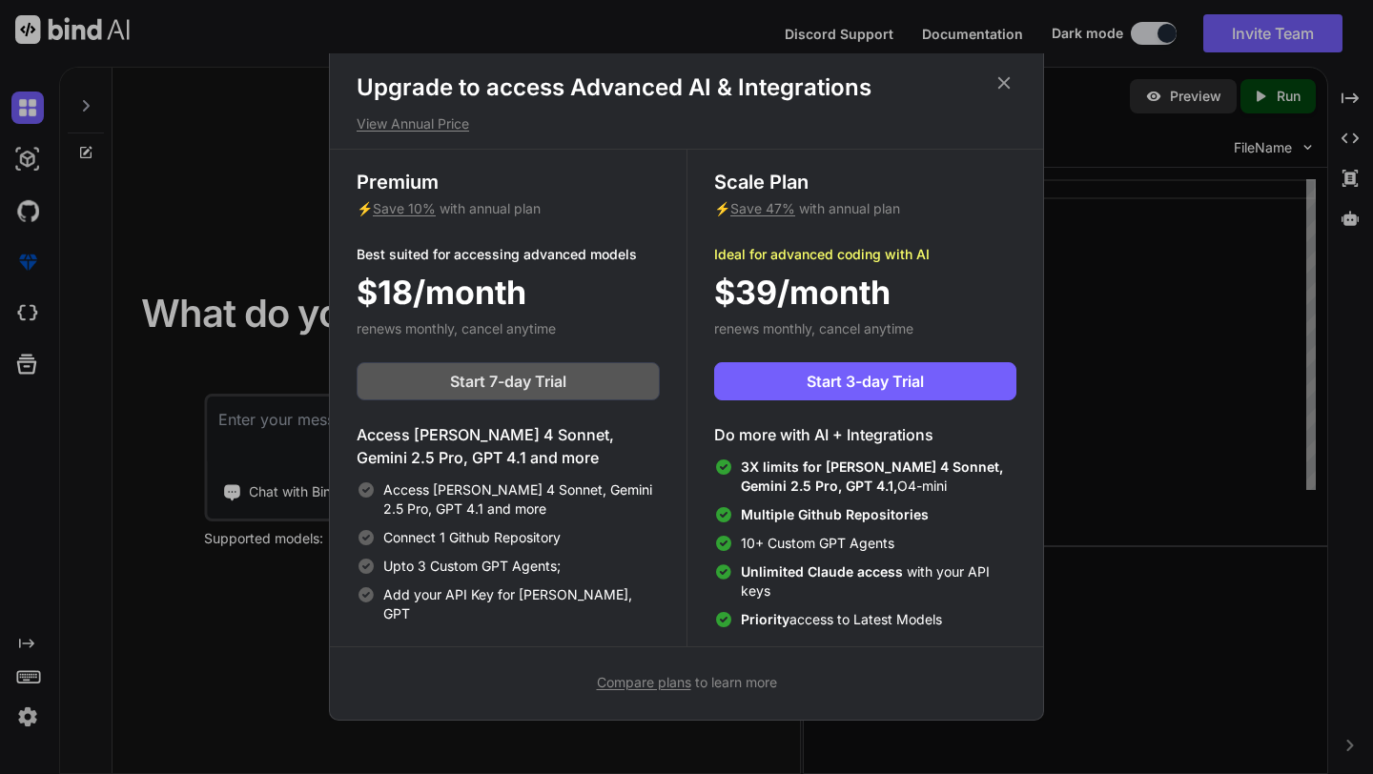
click at [631, 380] on button "Start 7-day Trial" at bounding box center [508, 381] width 303 height 38
